Goal: Transaction & Acquisition: Purchase product/service

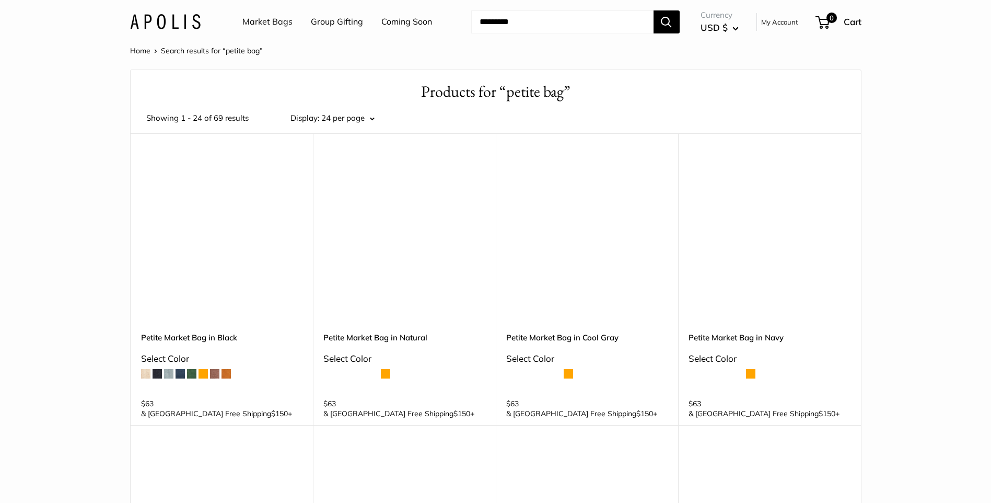
click at [582, 84] on h1 "Products for “petite bag”" at bounding box center [495, 91] width 699 height 22
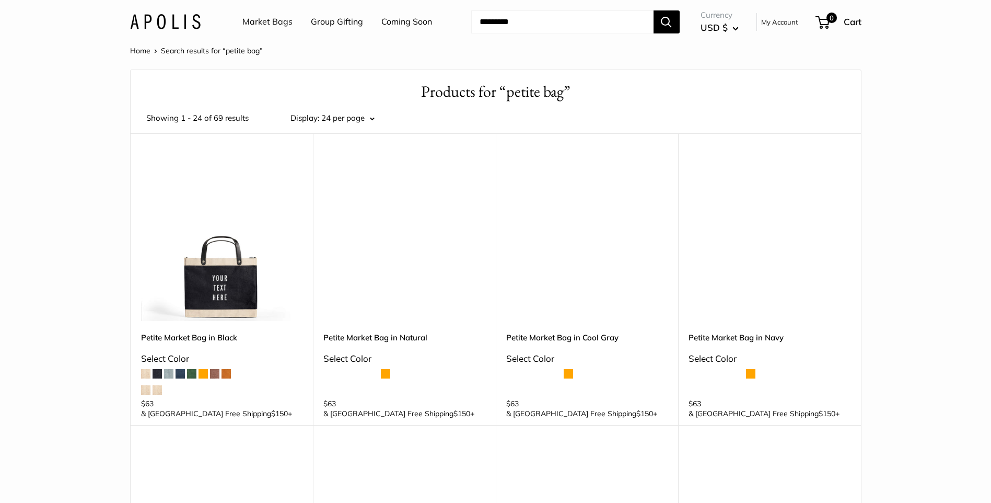
click at [530, 82] on h1 "Products for “petite bag”" at bounding box center [495, 91] width 699 height 22
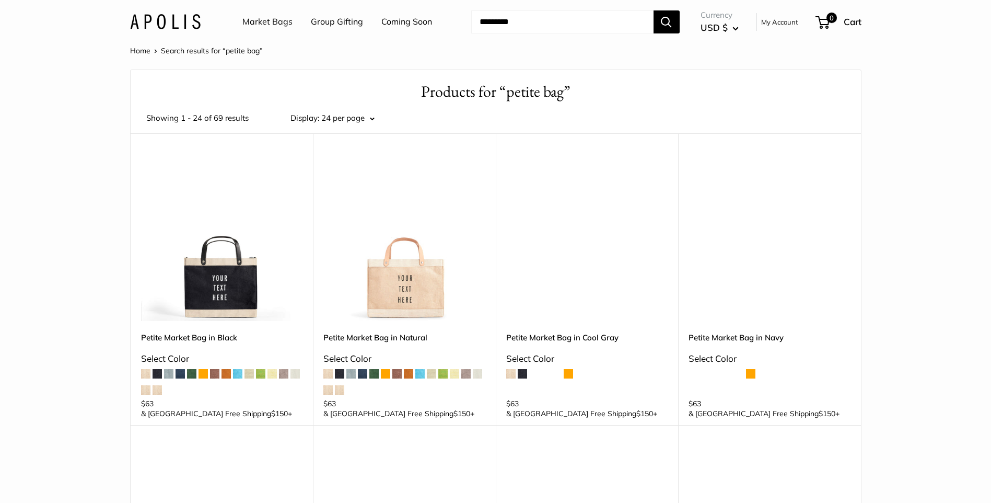
click at [0, 0] on img at bounding box center [0, 0] width 0 height 0
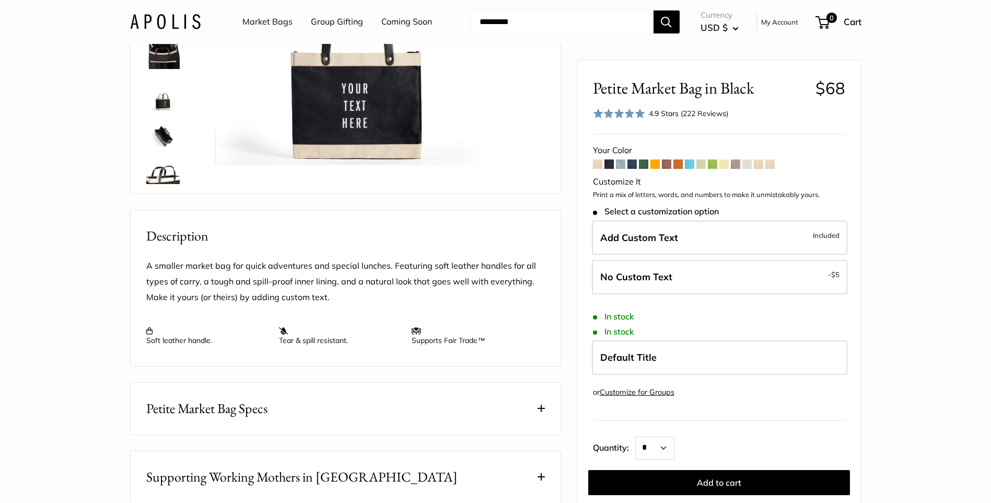
click at [73, 269] on section "Home Market Bags Petite Market Bag in Black Best Seller Make it yours with cust…" at bounding box center [495, 272] width 991 height 874
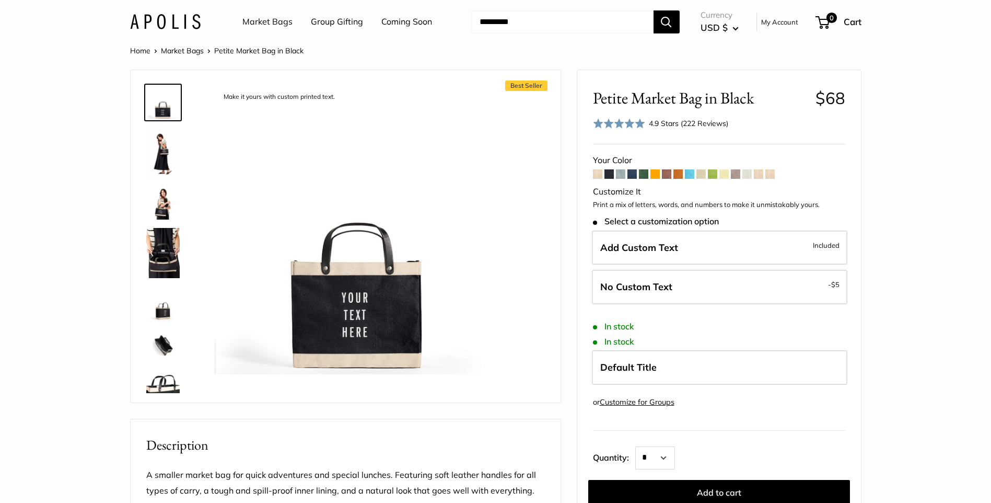
click at [264, 23] on link "Market Bags" at bounding box center [267, 22] width 50 height 16
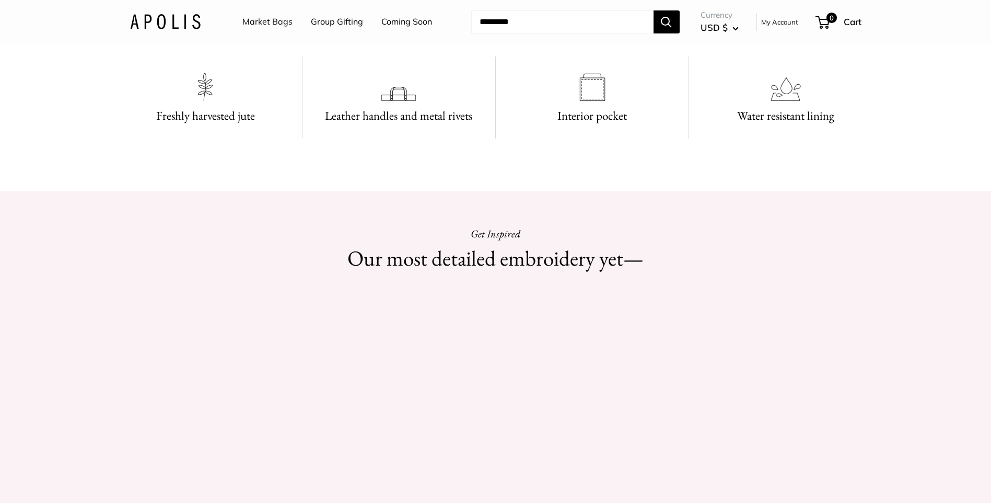
scroll to position [627, 0]
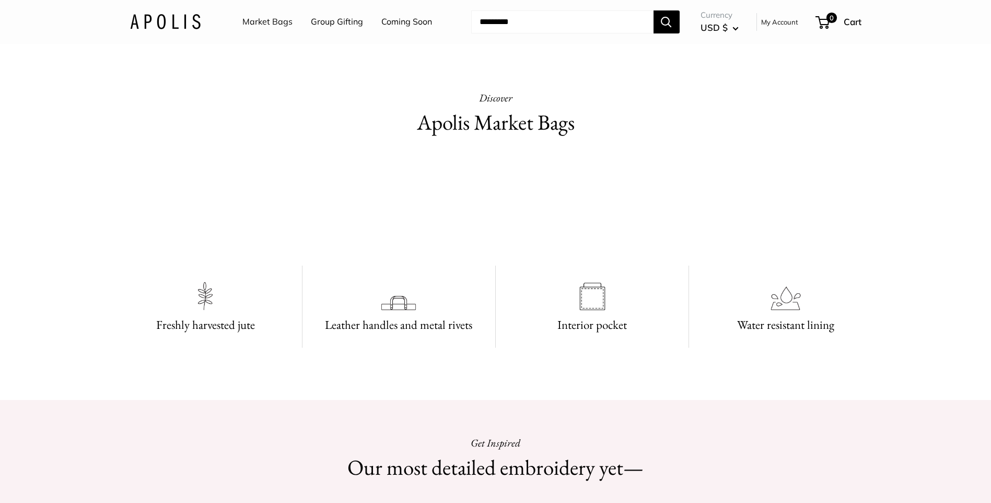
click at [278, 24] on link "Market Bags" at bounding box center [267, 22] width 50 height 16
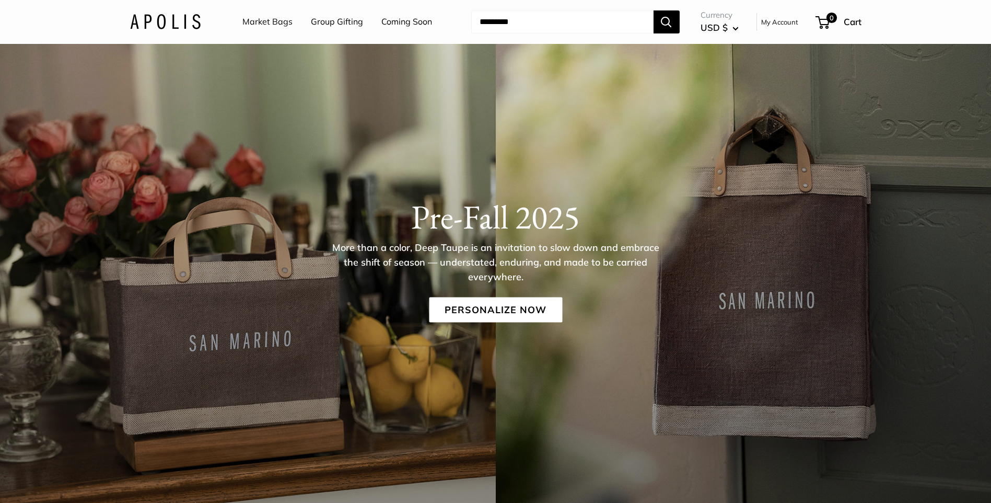
scroll to position [209, 0]
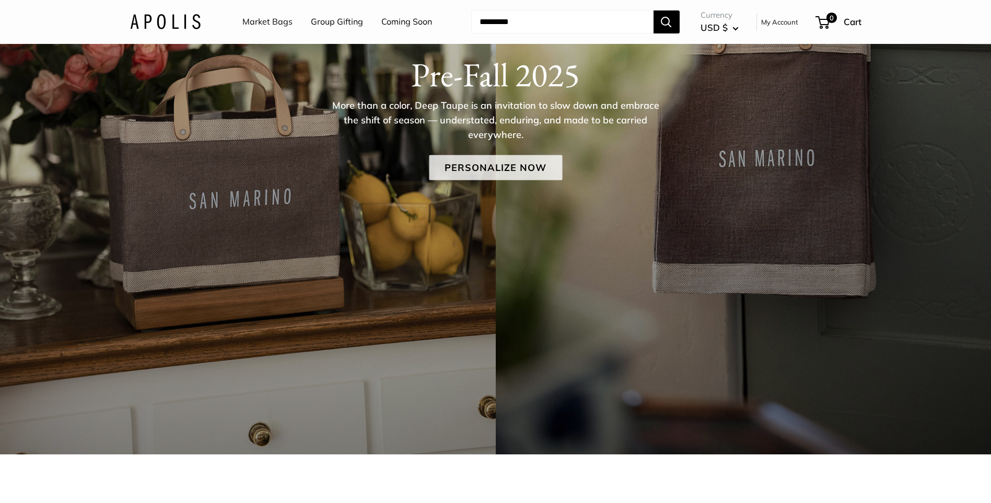
click at [486, 168] on link "Personalize Now" at bounding box center [495, 167] width 133 height 25
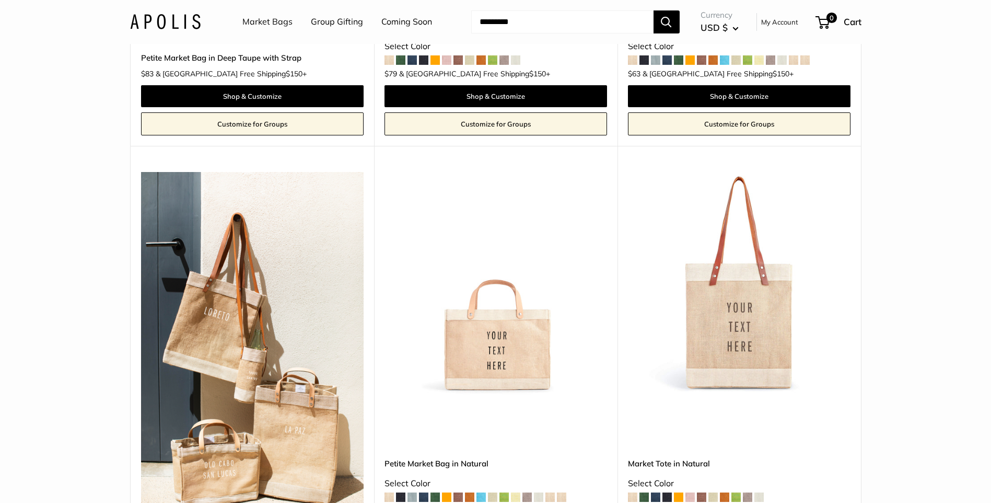
scroll to position [836, 0]
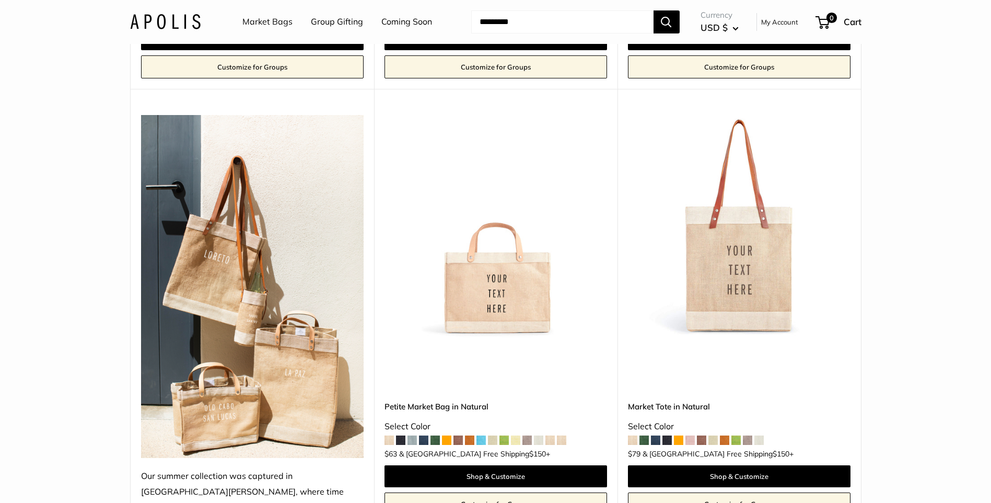
click at [0, 0] on img at bounding box center [0, 0] width 0 height 0
